Goal: Transaction & Acquisition: Book appointment/travel/reservation

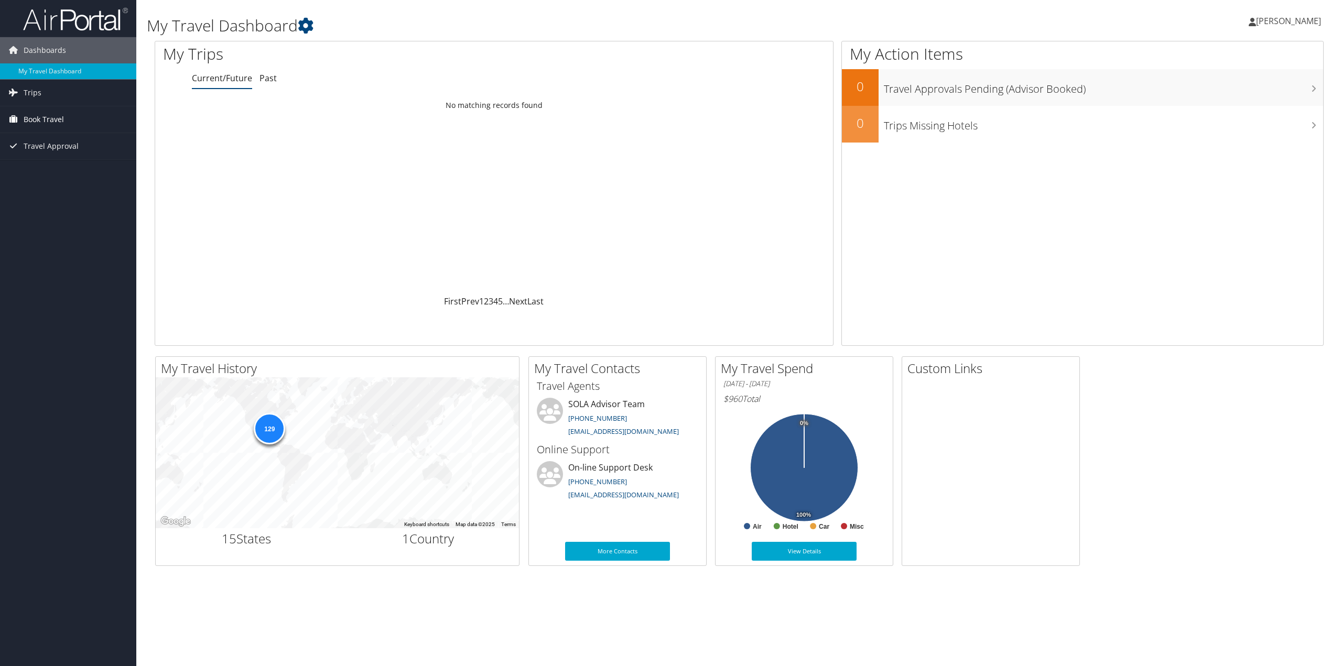
click at [38, 119] on span "Book Travel" at bounding box center [44, 119] width 40 height 26
click at [51, 156] on link "Book/Manage Online Trips" at bounding box center [68, 156] width 136 height 16
